Goal: Information Seeking & Learning: Learn about a topic

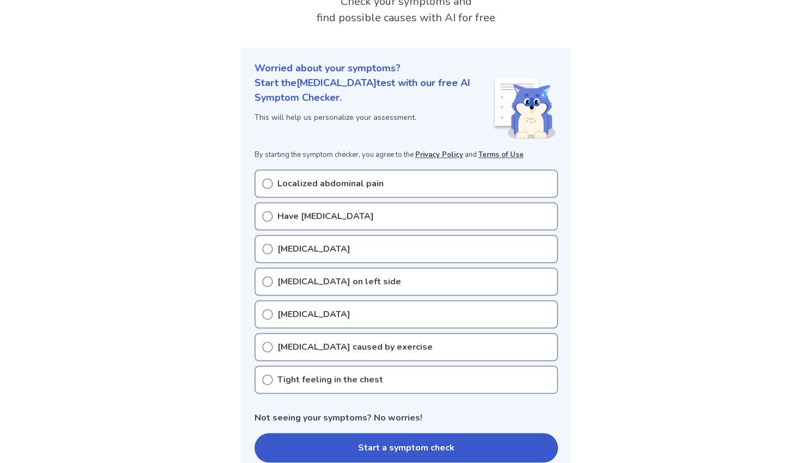
scroll to position [111, 0]
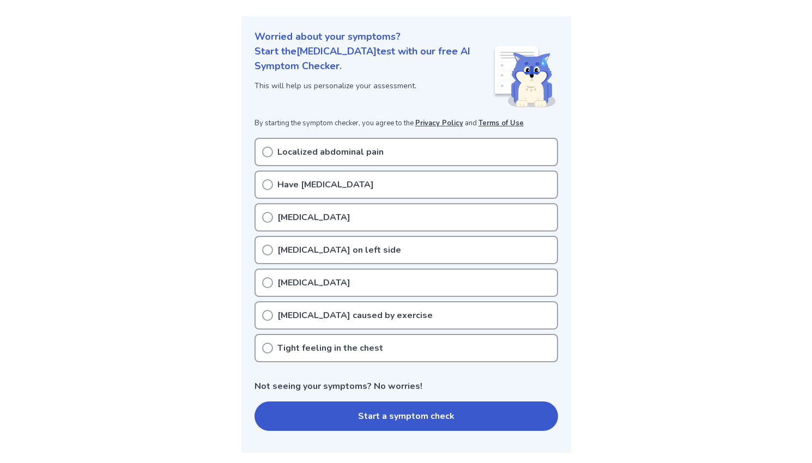
click at [381, 352] on div "Tight feeling in the chest" at bounding box center [406, 348] width 304 height 28
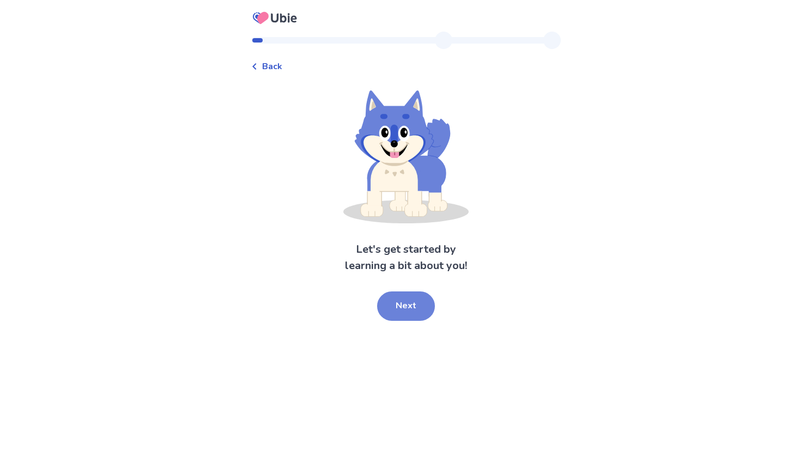
click at [398, 308] on button "Next" at bounding box center [406, 306] width 58 height 29
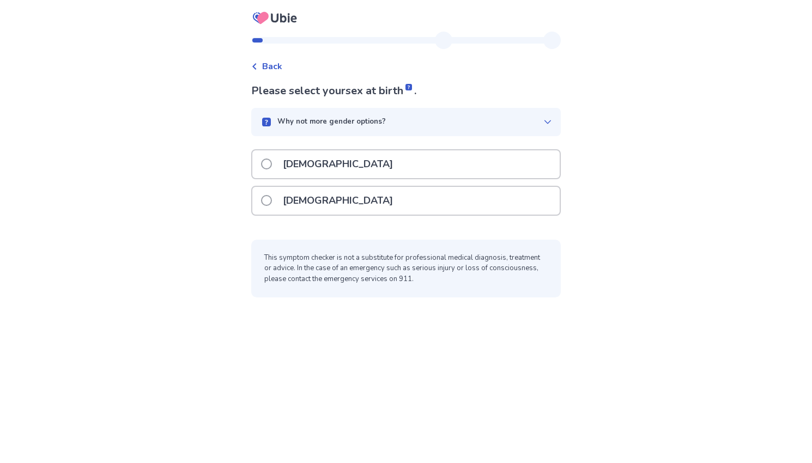
click at [320, 202] on p "[DEMOGRAPHIC_DATA]" at bounding box center [337, 201] width 123 height 28
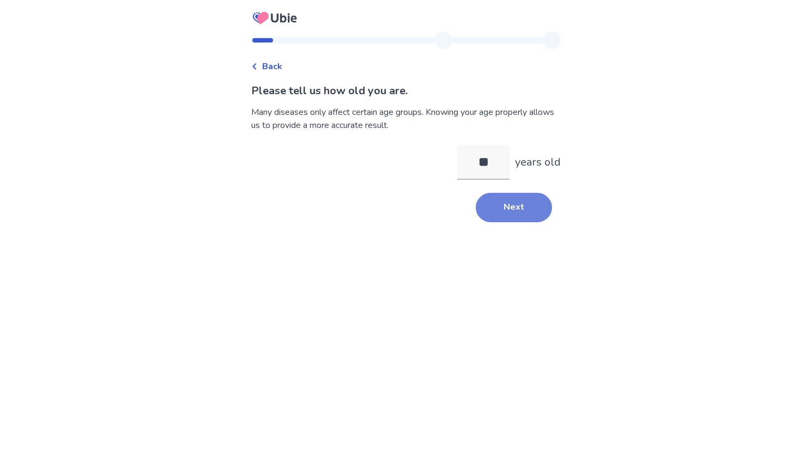
type input "**"
click at [516, 205] on button "Next" at bounding box center [514, 207] width 76 height 29
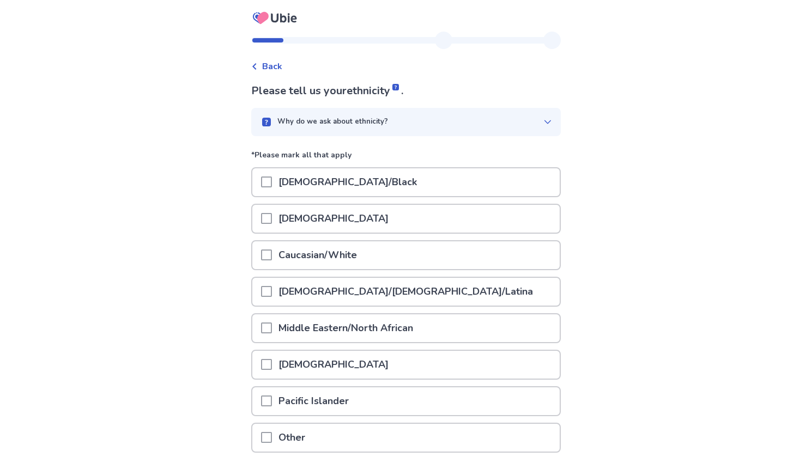
click at [361, 259] on p "Caucasian/White" at bounding box center [318, 255] width 92 height 28
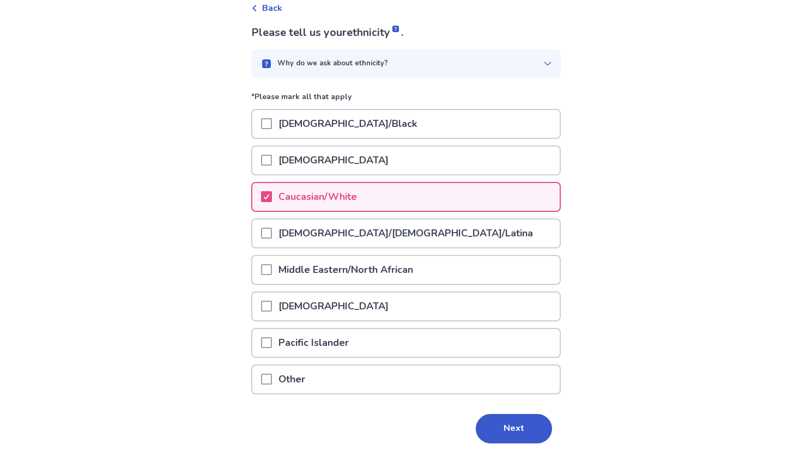
scroll to position [87, 0]
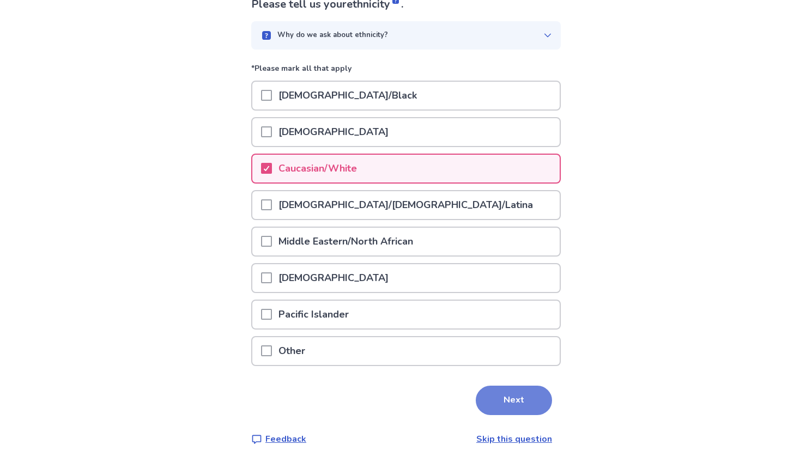
click at [500, 390] on button "Next" at bounding box center [514, 400] width 76 height 29
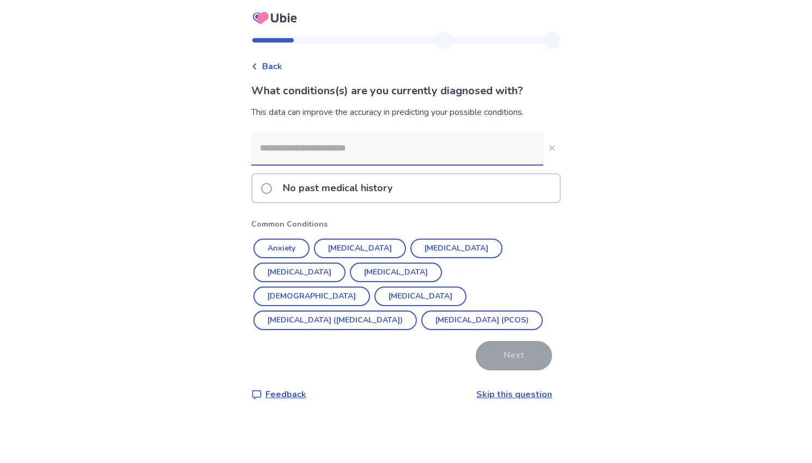
click at [519, 398] on link "Skip this question" at bounding box center [514, 395] width 76 height 12
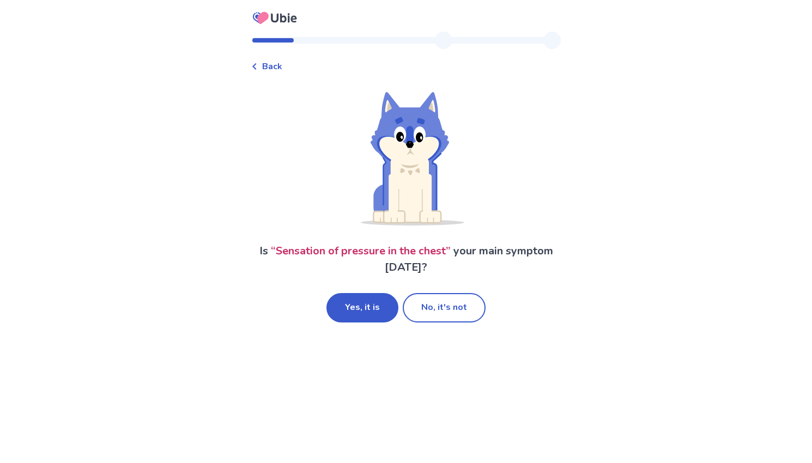
click at [271, 69] on span "Back" at bounding box center [272, 66] width 20 height 13
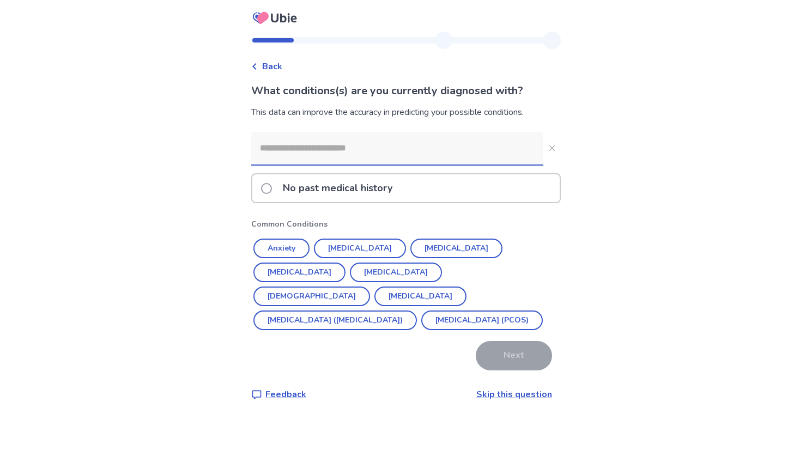
click at [312, 189] on p "No past medical history" at bounding box center [337, 188] width 123 height 28
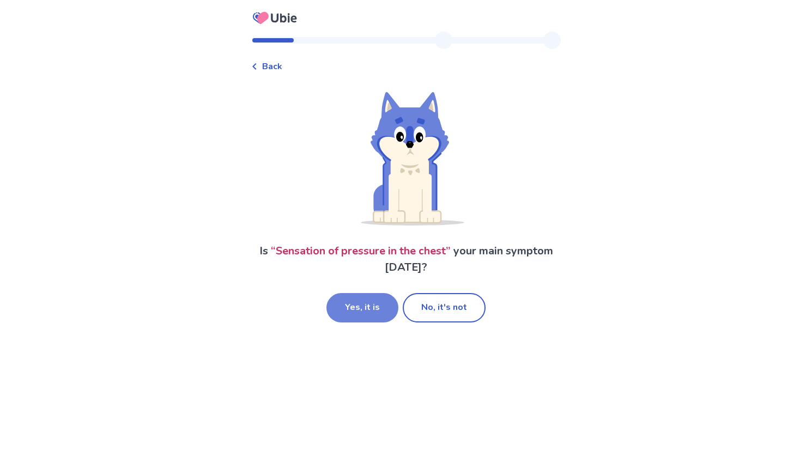
click at [361, 308] on button "Yes, it is" at bounding box center [362, 307] width 72 height 29
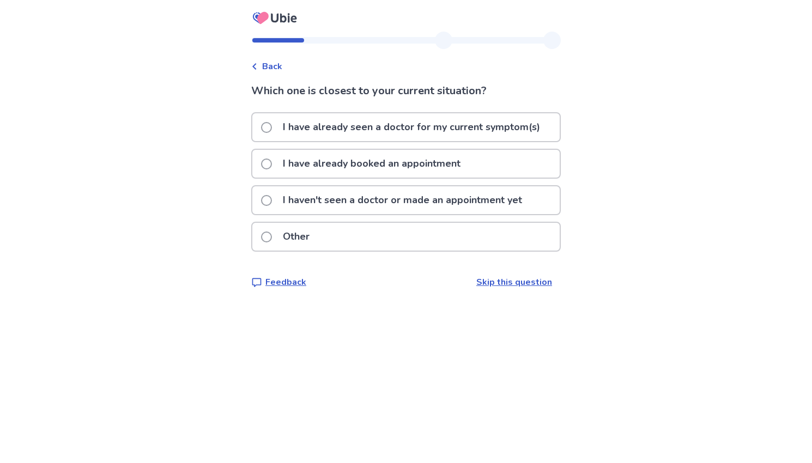
click at [381, 199] on p "I haven't seen a doctor or made an appointment yet" at bounding box center [402, 200] width 252 height 28
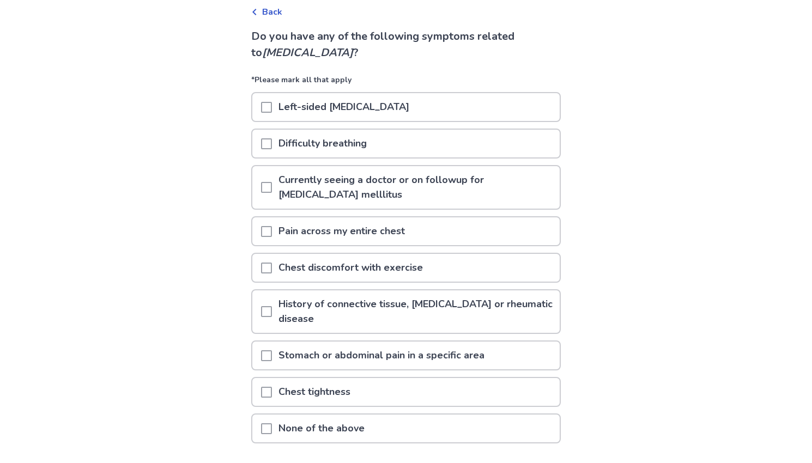
scroll to position [56, 0]
click at [269, 430] on span at bounding box center [266, 427] width 11 height 11
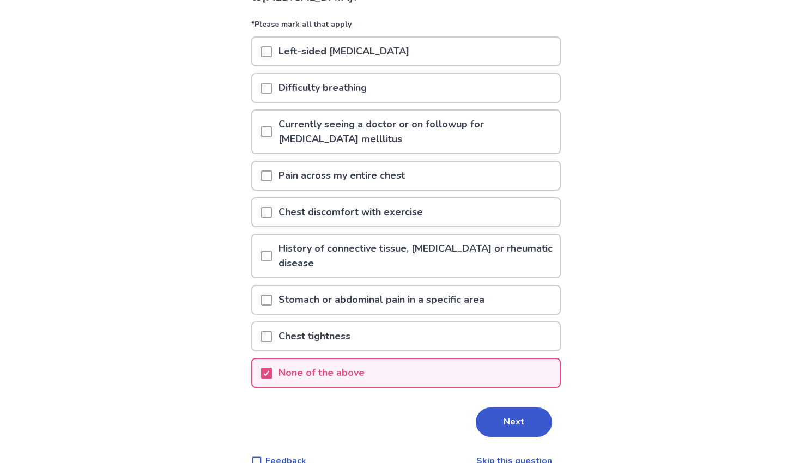
scroll to position [111, 0]
click at [521, 426] on button "Next" at bounding box center [514, 421] width 76 height 29
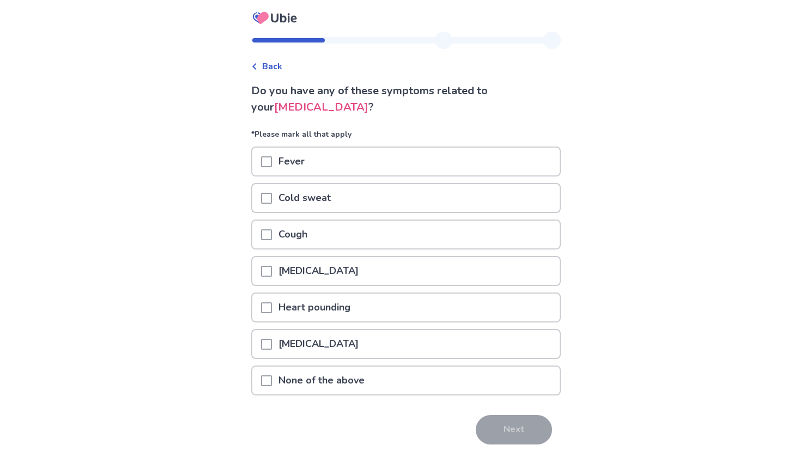
click at [335, 383] on p "None of the above" at bounding box center [321, 381] width 99 height 28
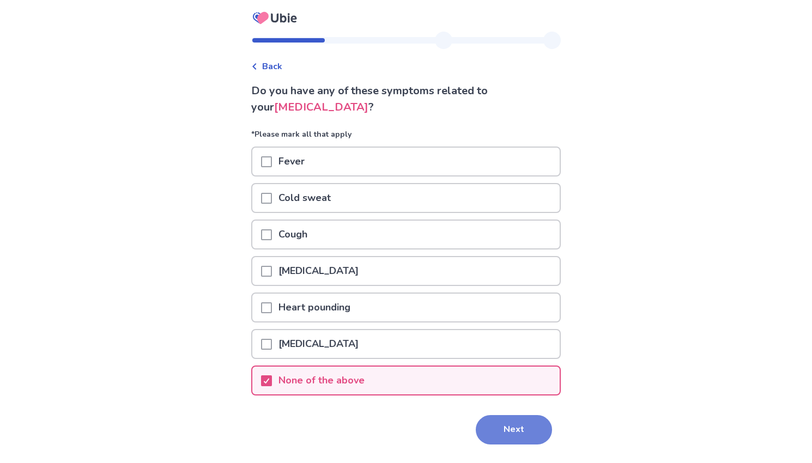
click at [489, 434] on button "Next" at bounding box center [514, 429] width 76 height 29
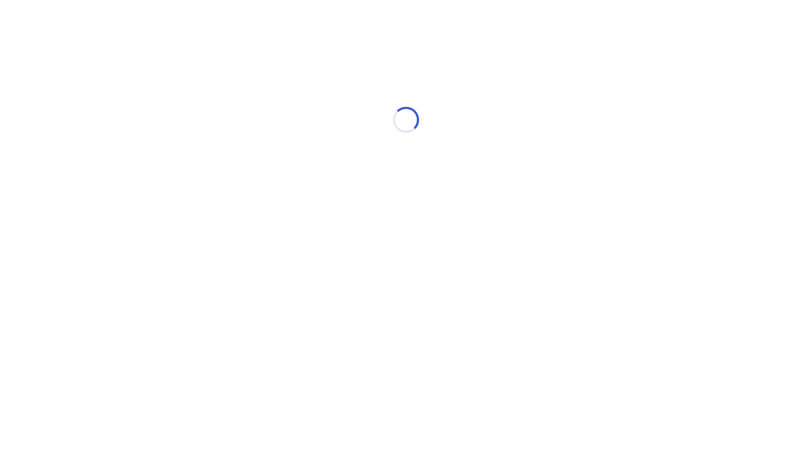
select select "*"
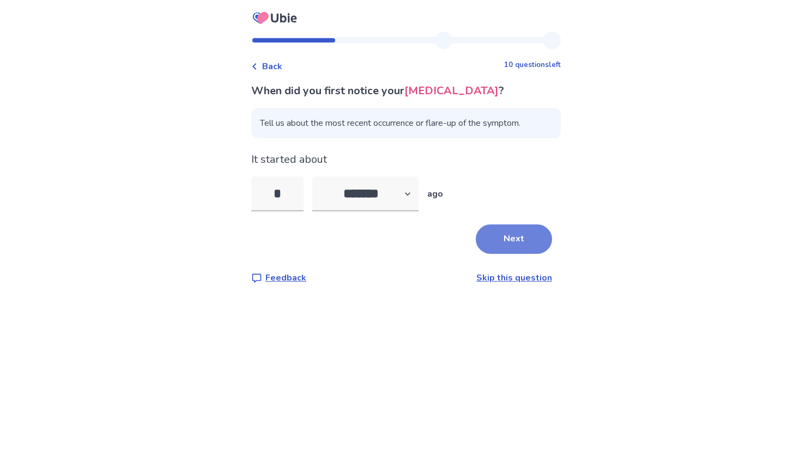
type input "*"
click at [510, 245] on button "Next" at bounding box center [514, 239] width 76 height 29
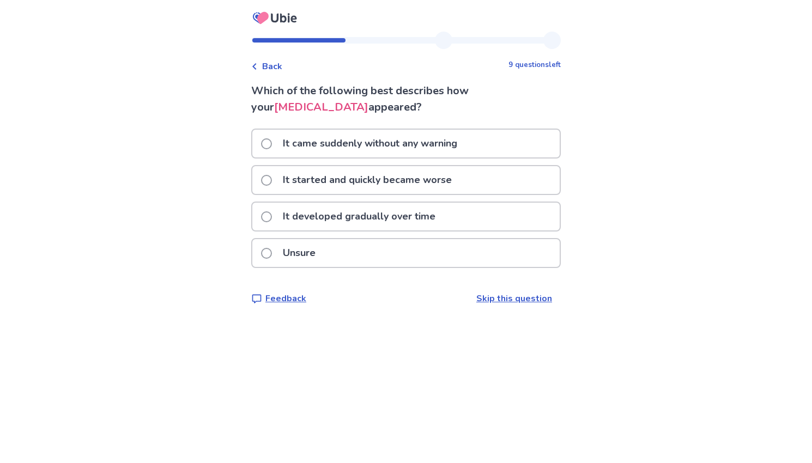
click at [386, 145] on p "It came suddenly without any warning" at bounding box center [369, 144] width 187 height 28
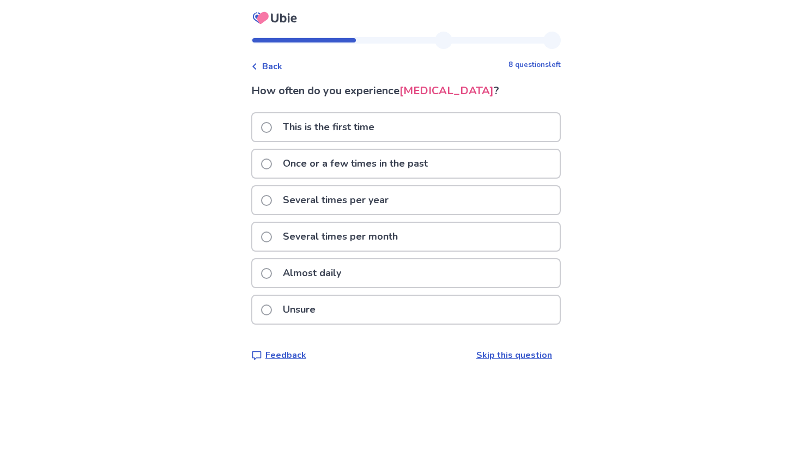
click at [364, 122] on p "This is the first time" at bounding box center [328, 127] width 105 height 28
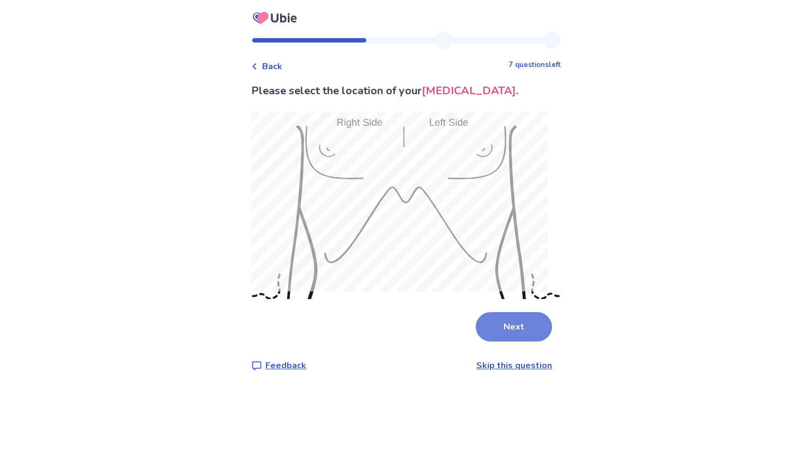
click at [520, 314] on button "Next" at bounding box center [514, 326] width 76 height 29
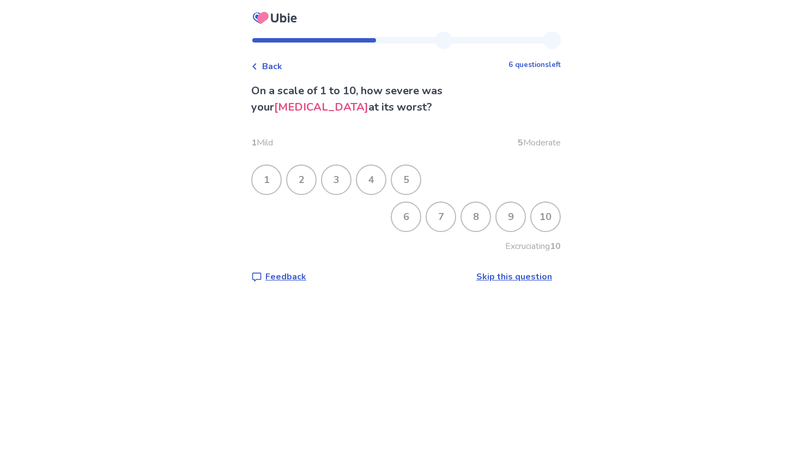
click at [281, 182] on div "1" at bounding box center [266, 180] width 28 height 28
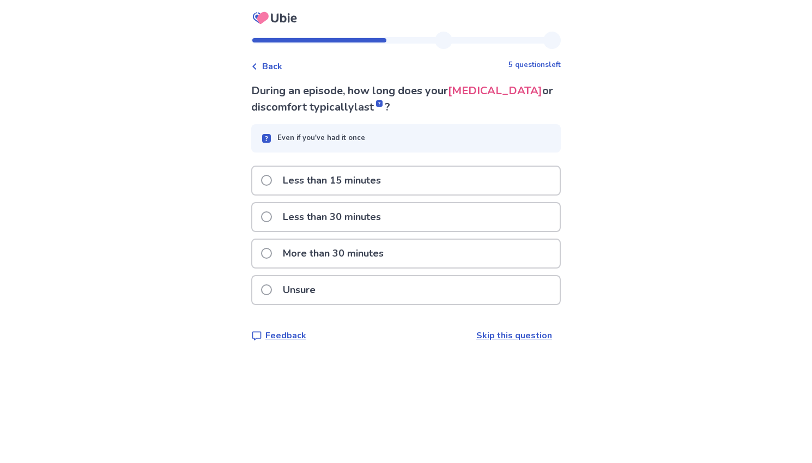
click at [374, 257] on p "More than 30 minutes" at bounding box center [333, 254] width 114 height 28
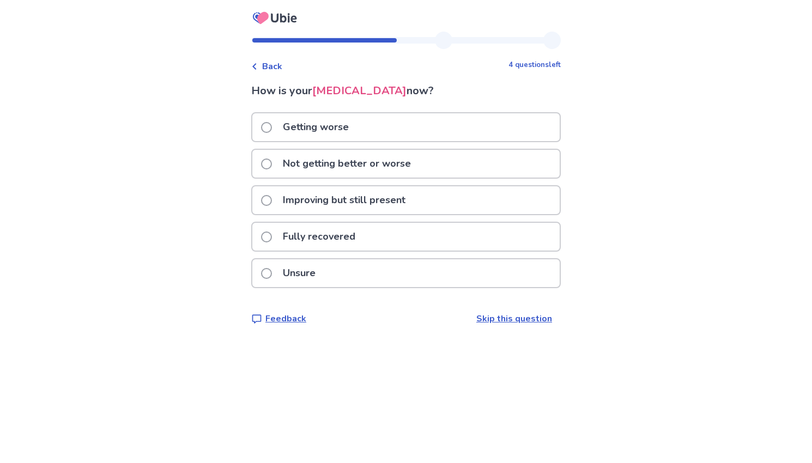
click at [415, 167] on p "Not getting better or worse" at bounding box center [346, 164] width 141 height 28
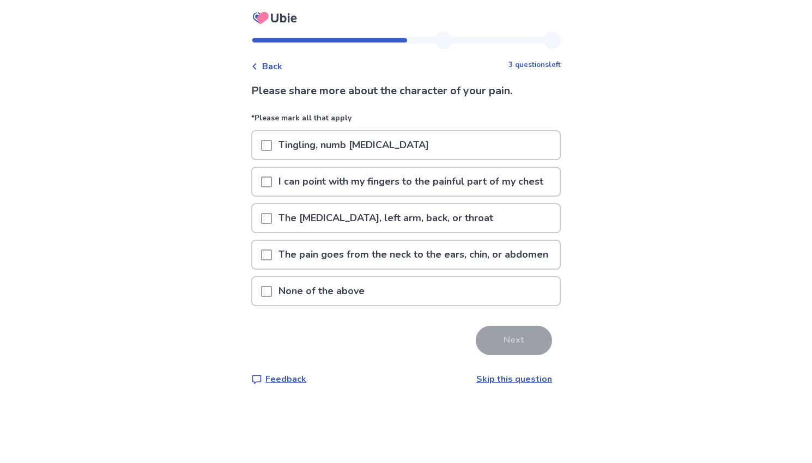
click at [354, 305] on p "None of the above" at bounding box center [321, 291] width 99 height 28
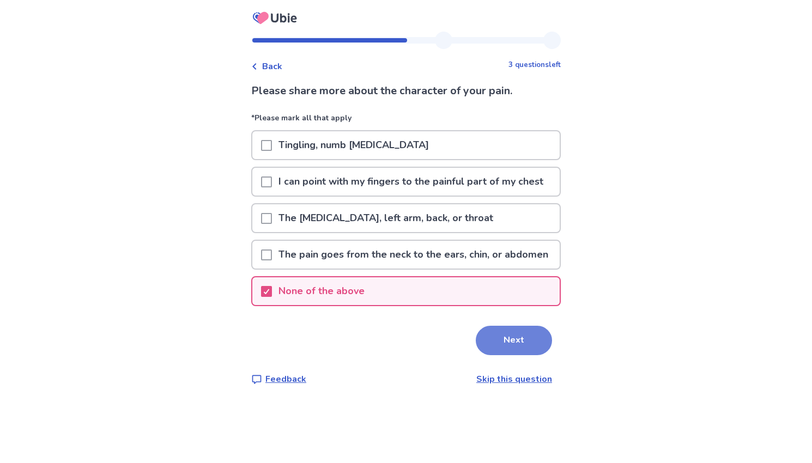
click at [518, 355] on button "Next" at bounding box center [514, 340] width 76 height 29
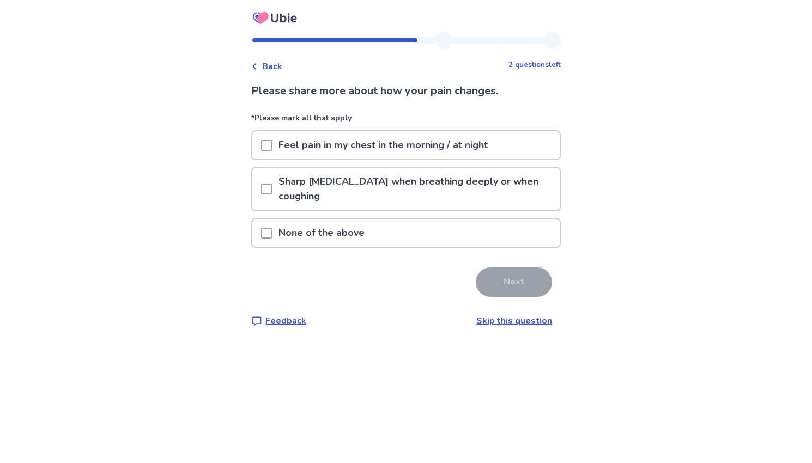
click at [370, 239] on p "None of the above" at bounding box center [321, 233] width 99 height 28
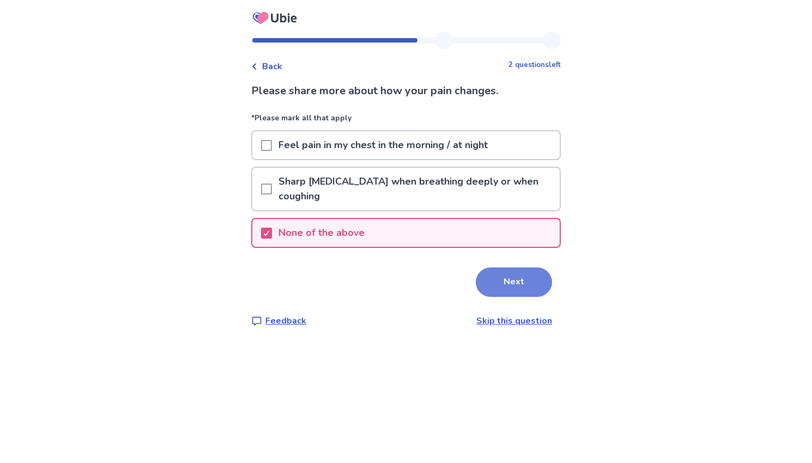
click at [520, 286] on button "Next" at bounding box center [514, 282] width 76 height 29
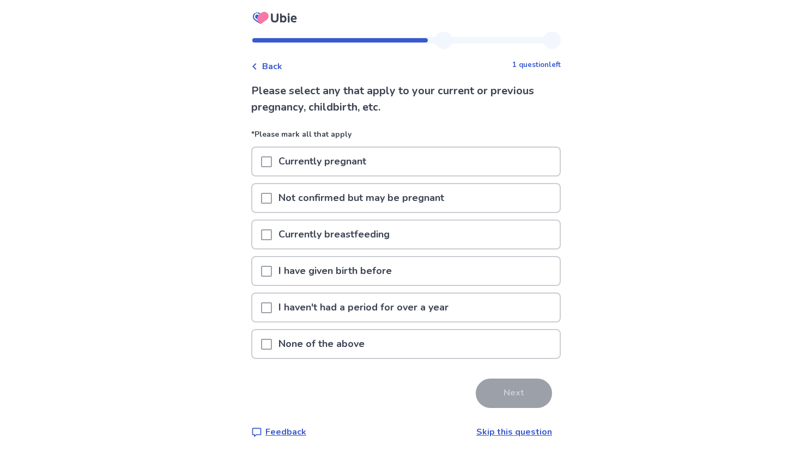
click at [346, 348] on p "None of the above" at bounding box center [321, 344] width 99 height 28
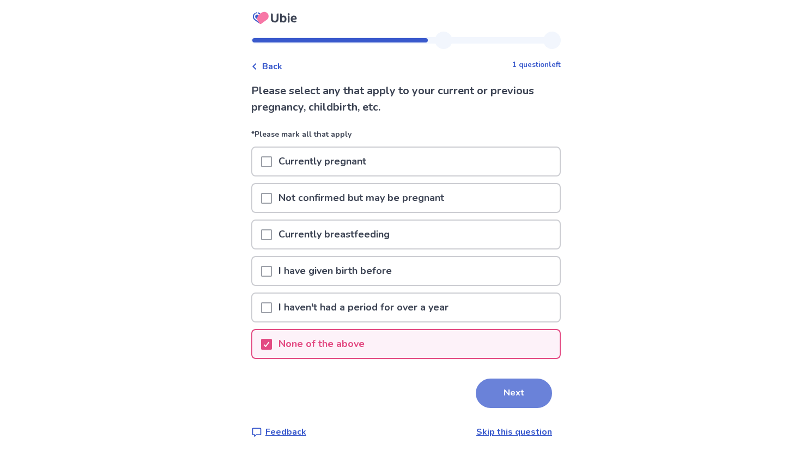
click at [526, 402] on button "Next" at bounding box center [514, 393] width 76 height 29
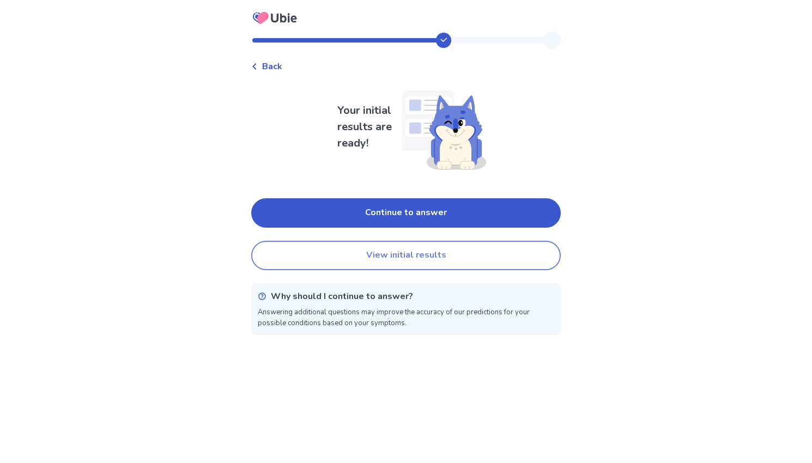
click at [435, 248] on button "View initial results" at bounding box center [406, 255] width 310 height 29
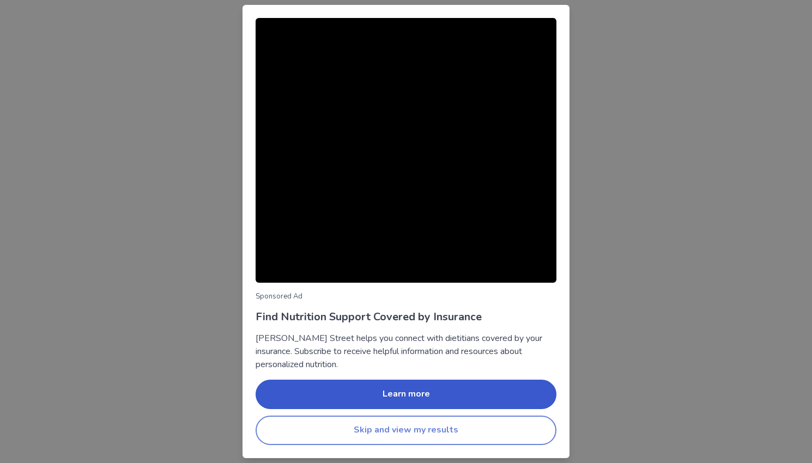
click at [415, 428] on button "Skip and view my results" at bounding box center [406, 430] width 301 height 29
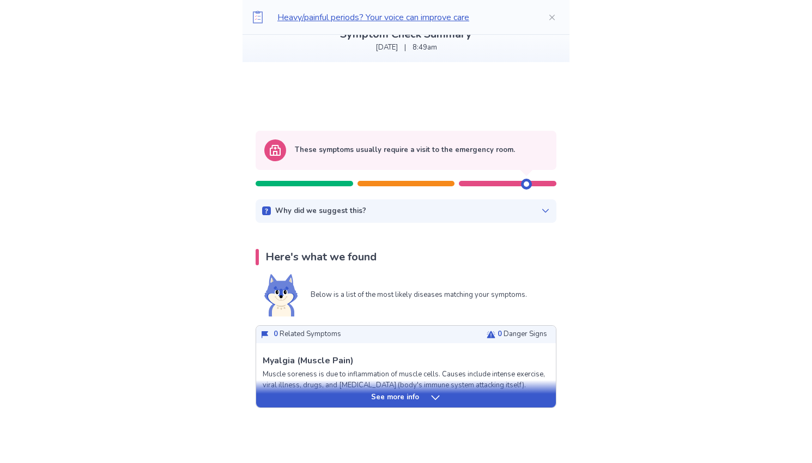
scroll to position [111, 0]
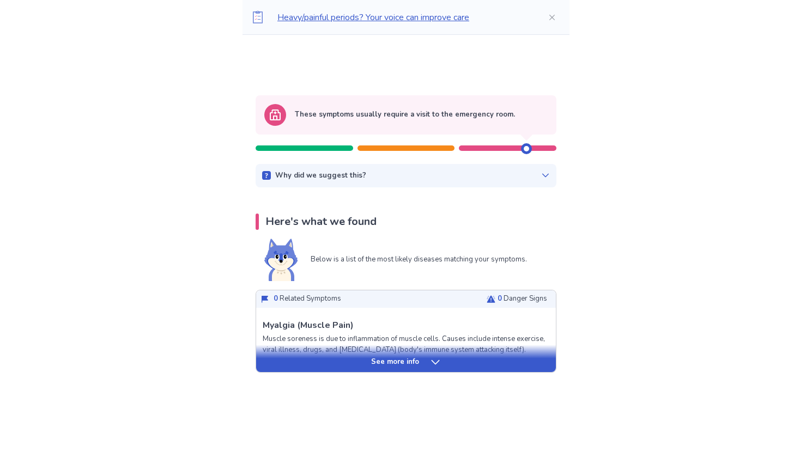
click at [439, 365] on icon at bounding box center [435, 362] width 11 height 11
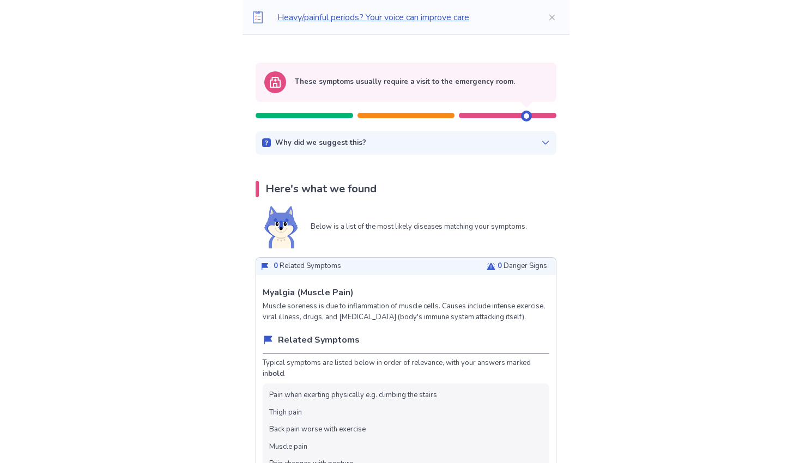
scroll to position [0, 0]
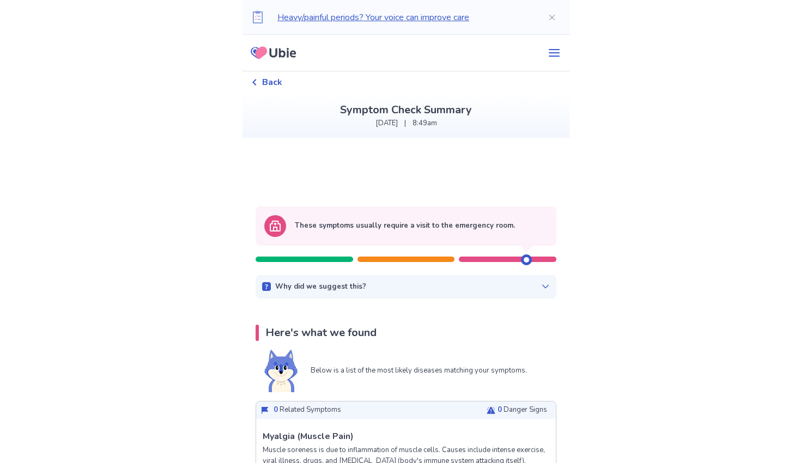
click at [542, 287] on icon at bounding box center [545, 287] width 7 height 4
